Goal: Task Accomplishment & Management: Manage account settings

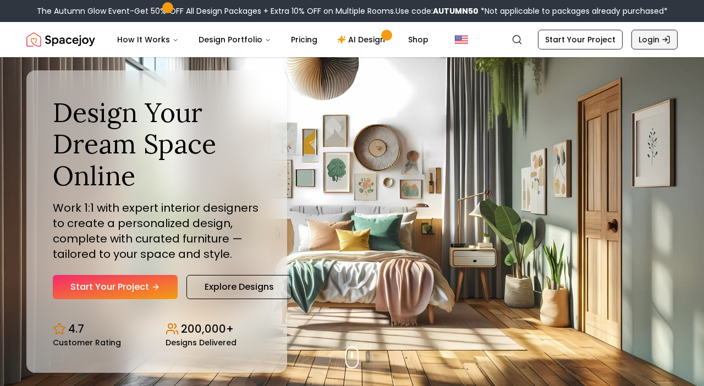
click at [655, 45] on link "Login" at bounding box center [654, 40] width 46 height 20
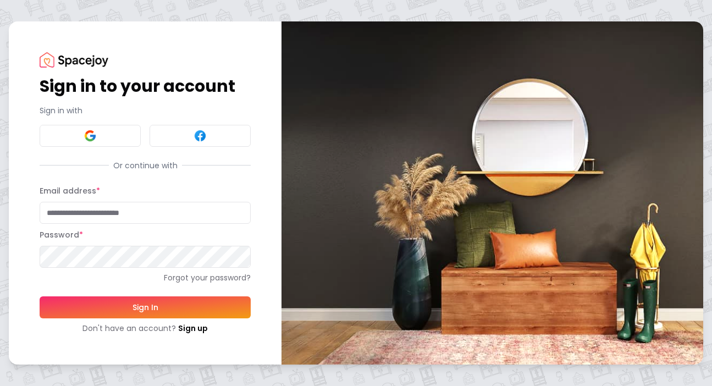
click at [112, 217] on input "Email address *" at bounding box center [145, 213] width 211 height 22
type input "**********"
click at [143, 305] on button "Sign In" at bounding box center [145, 307] width 211 height 22
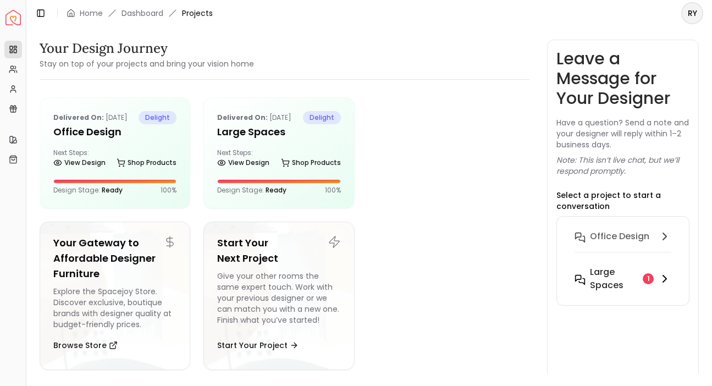
click at [605, 282] on h6 "Large Spaces" at bounding box center [614, 279] width 48 height 26
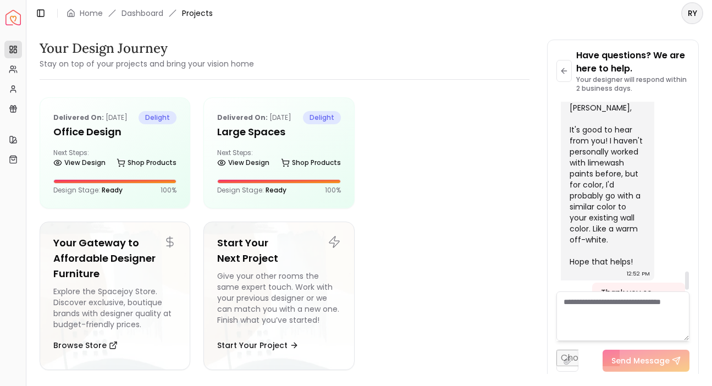
scroll to position [1778, 0]
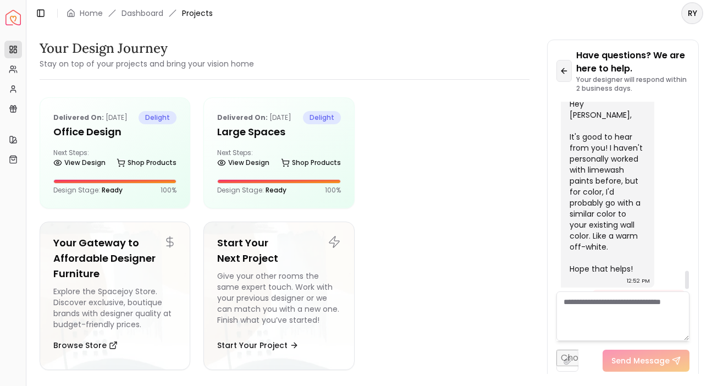
click at [561, 68] on icon at bounding box center [564, 71] width 9 height 9
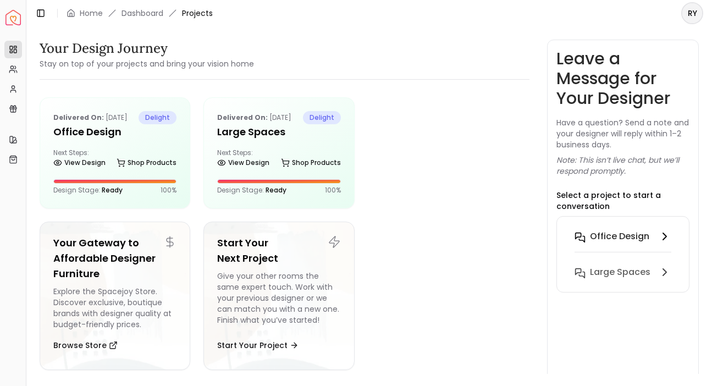
click at [612, 226] on button "Office Design" at bounding box center [623, 244] width 114 height 36
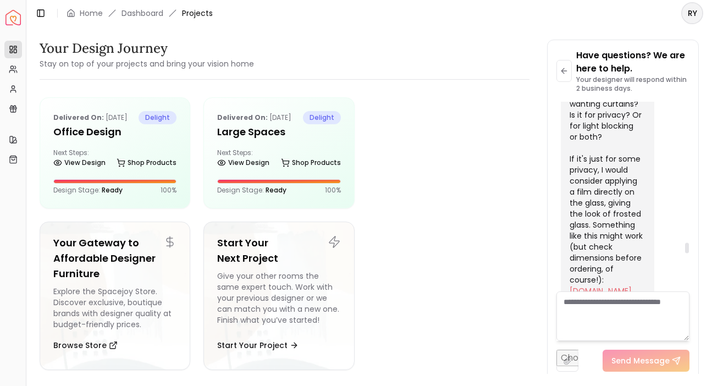
scroll to position [2503, 0]
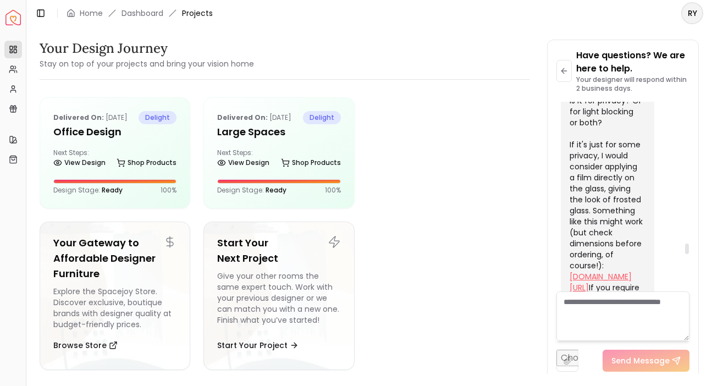
click at [587, 271] on link "homedepot.com/p/Fablon-Transparent-White-Self-Adhesive-Window-Film-Set-of-2-TFA…" at bounding box center [601, 282] width 62 height 22
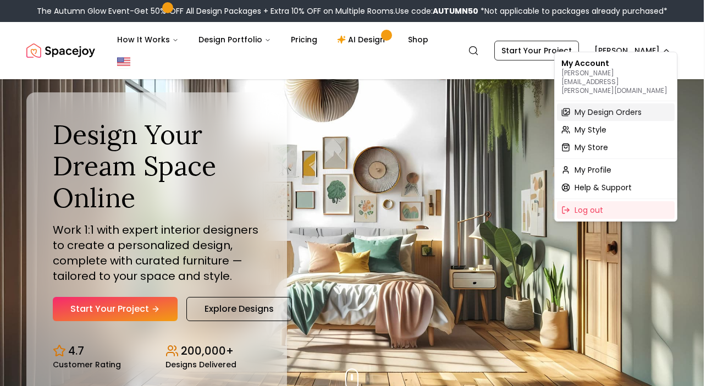
click at [617, 107] on span "My Design Orders" at bounding box center [608, 112] width 67 height 11
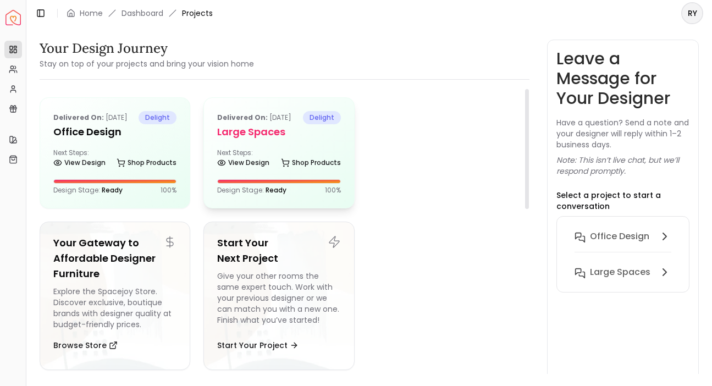
click at [246, 140] on h5 "Large Spaces" at bounding box center [278, 131] width 123 height 15
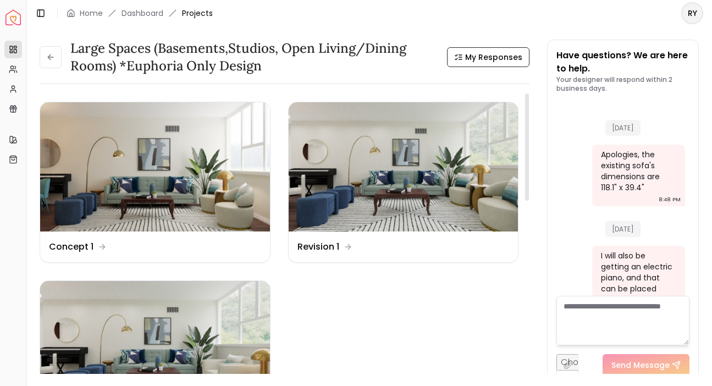
scroll to position [1795, 0]
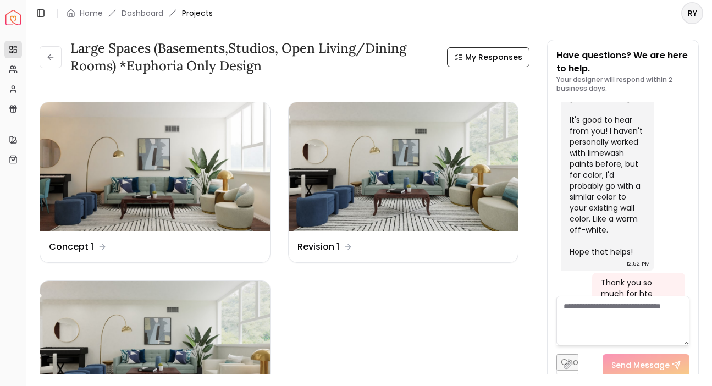
click at [642, 317] on textarea at bounding box center [623, 321] width 133 height 50
click at [160, 14] on link "Dashboard" at bounding box center [143, 13] width 42 height 11
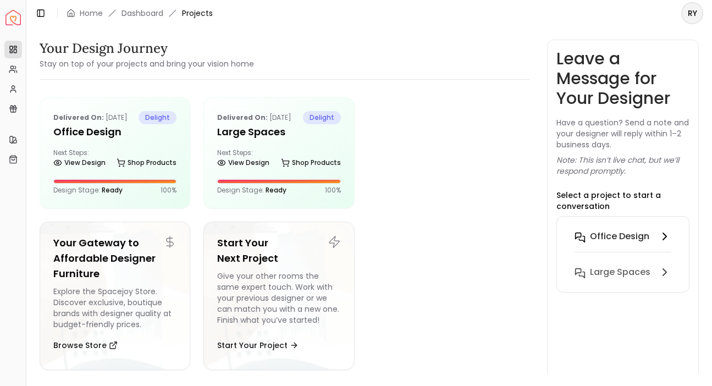
click at [635, 226] on button "Office Design" at bounding box center [623, 244] width 114 height 36
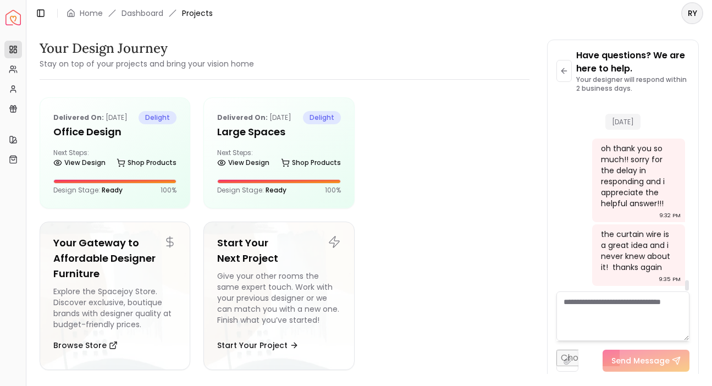
scroll to position [3150, 0]
click at [419, 241] on ul "Delivered on: Jan 16, 2025 delight Office Design Next Steps: View Design Shop P…" at bounding box center [279, 238] width 479 height 282
